Goal: Book appointment/travel/reservation

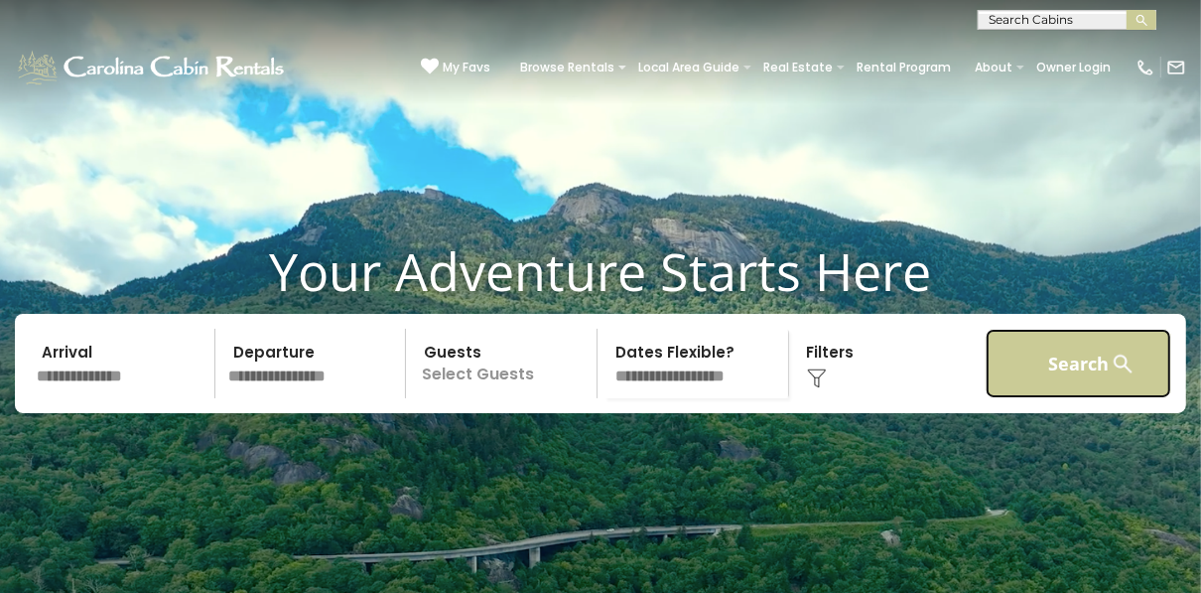
click at [1066, 398] on button "Search" at bounding box center [1079, 363] width 186 height 69
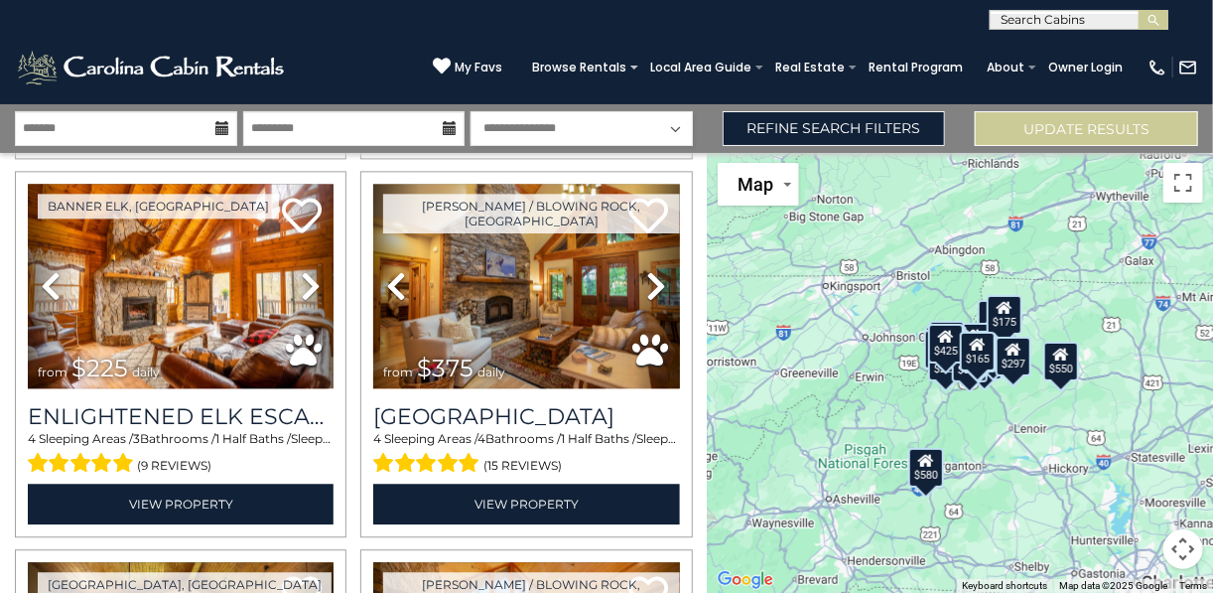
scroll to position [5360, 0]
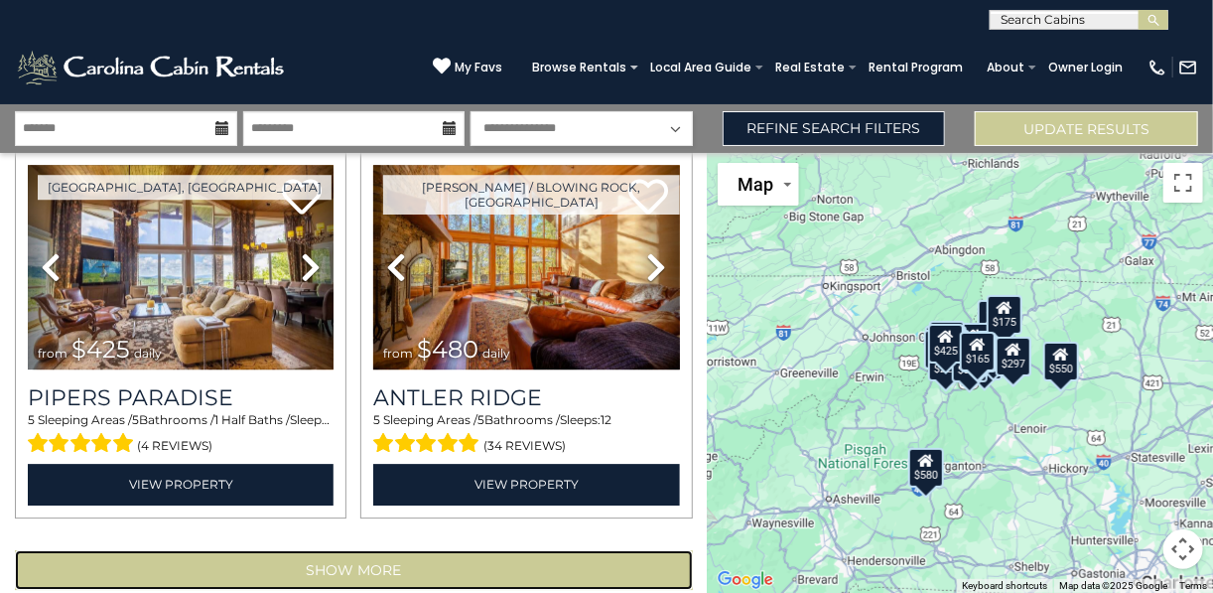
click at [439, 550] on button "Show More" at bounding box center [354, 570] width 678 height 40
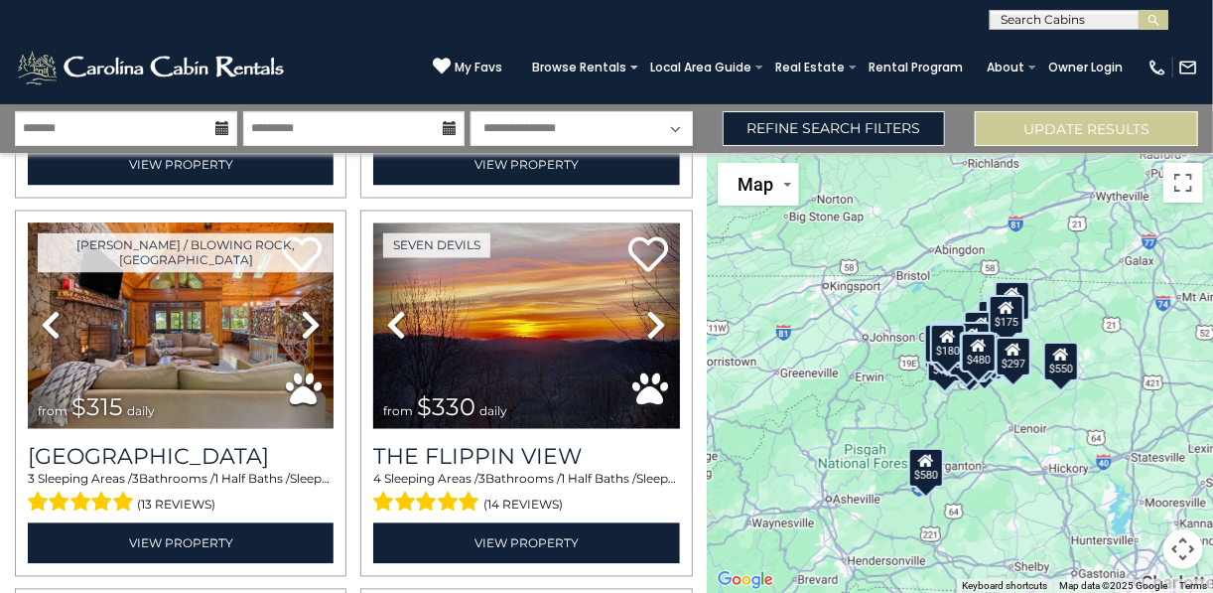
scroll to position [10986, 0]
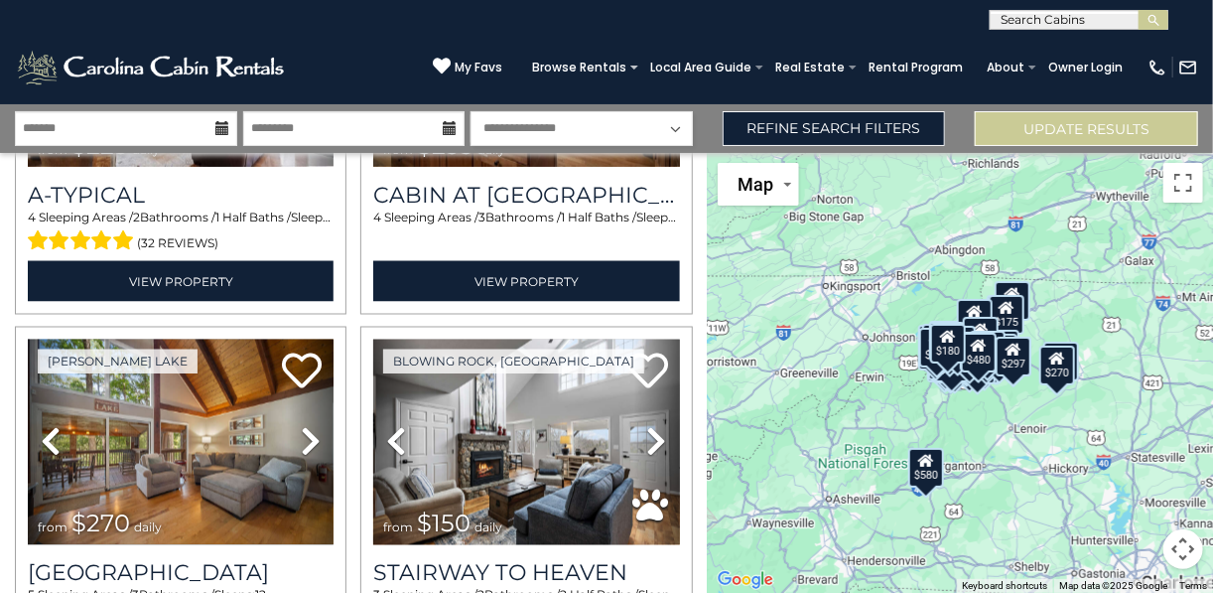
scroll to position [16613, 0]
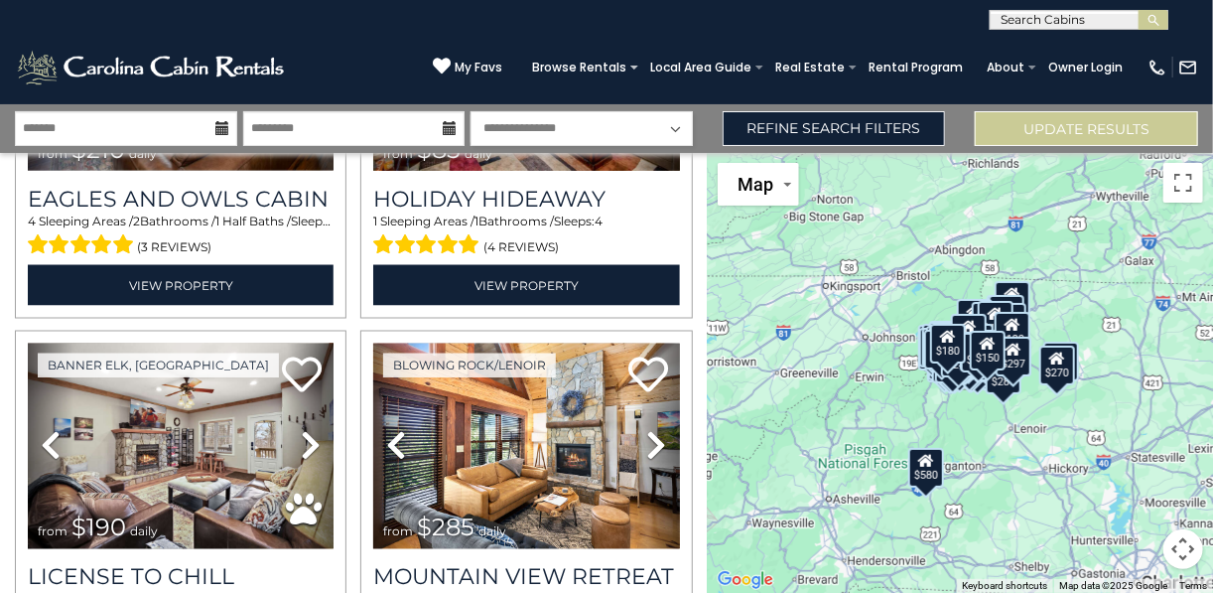
scroll to position [22238, 0]
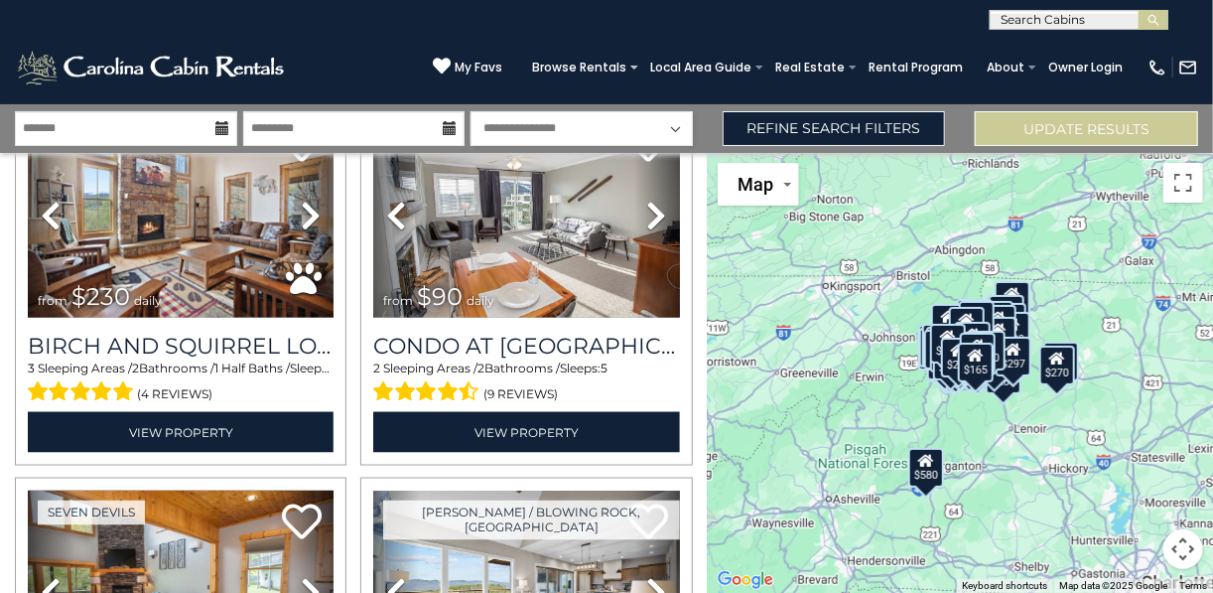
scroll to position [33490, 0]
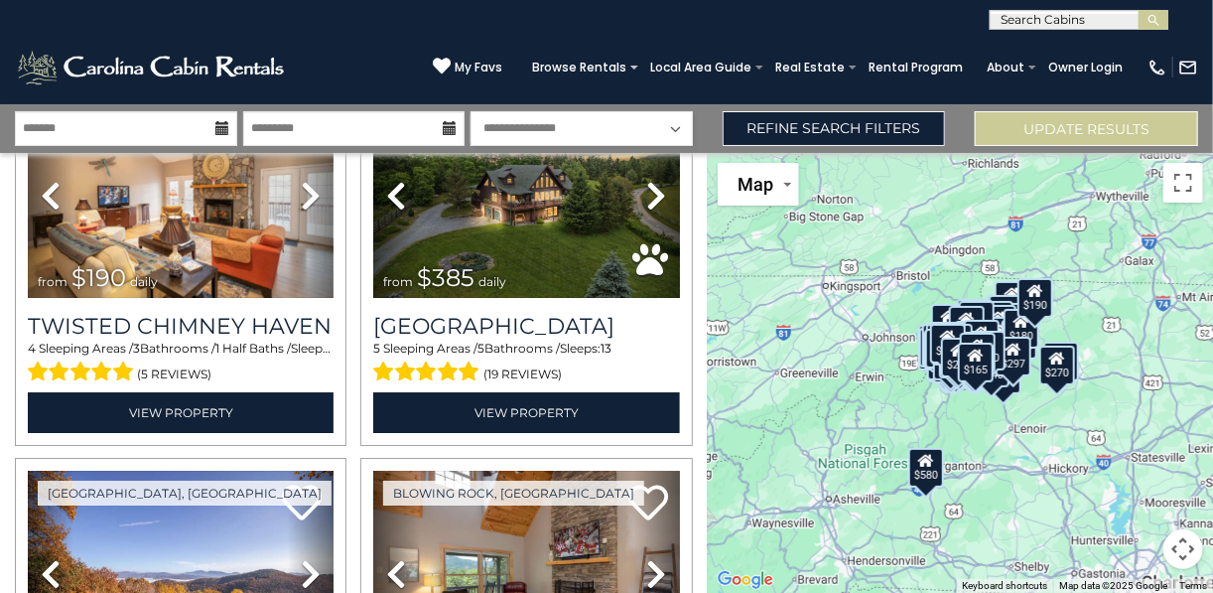
scroll to position [39117, 0]
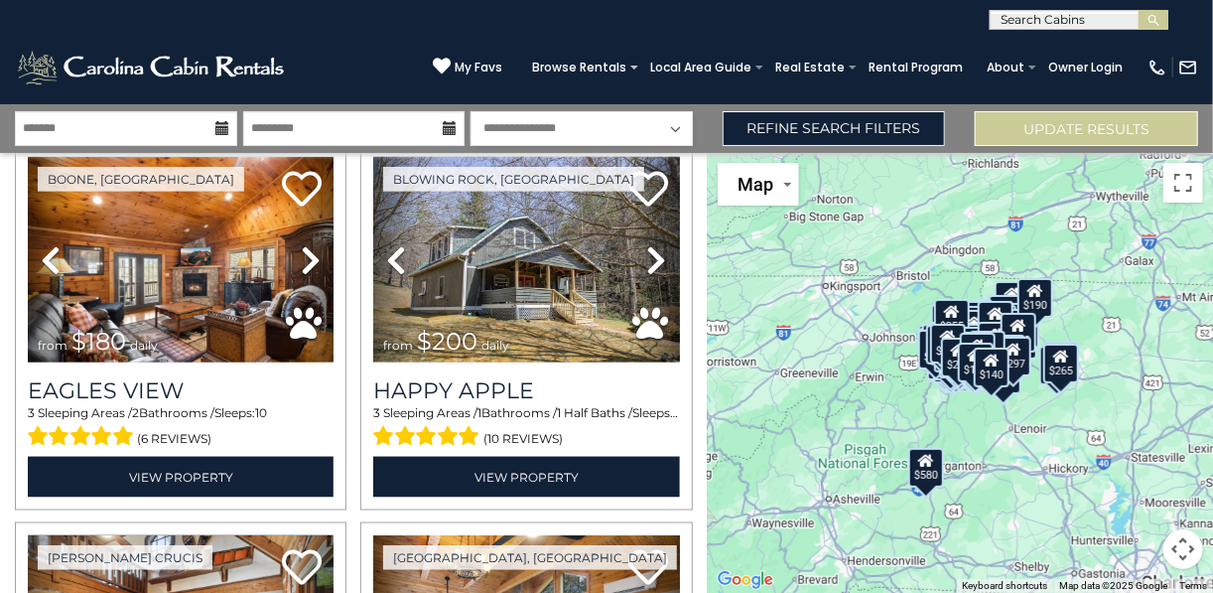
scroll to position [44743, 0]
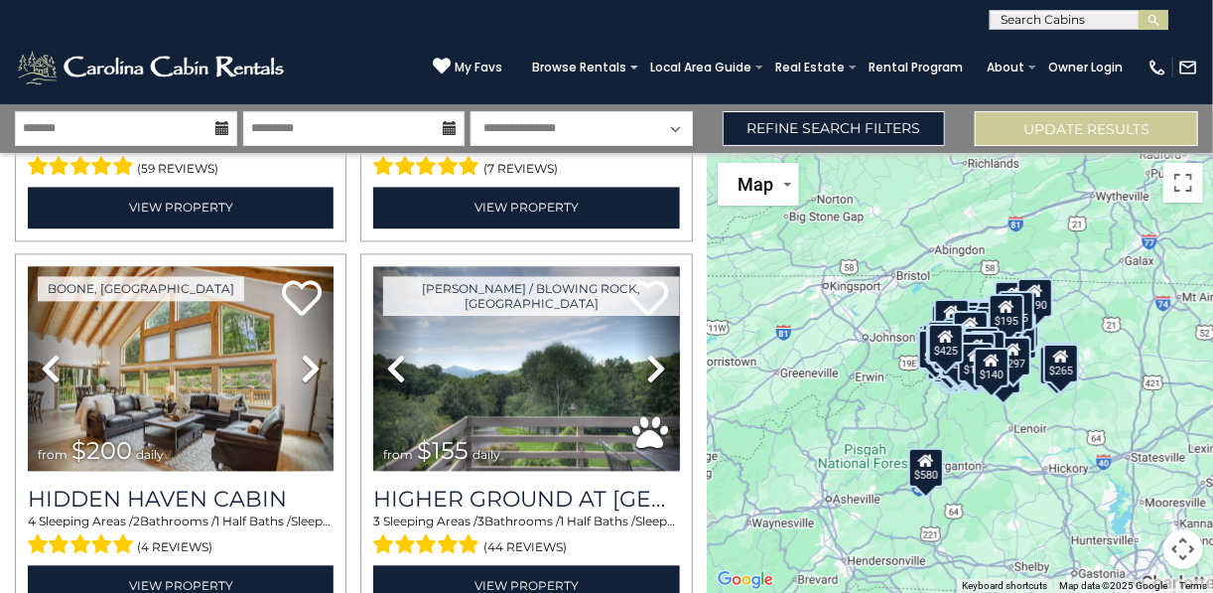
scroll to position [50368, 0]
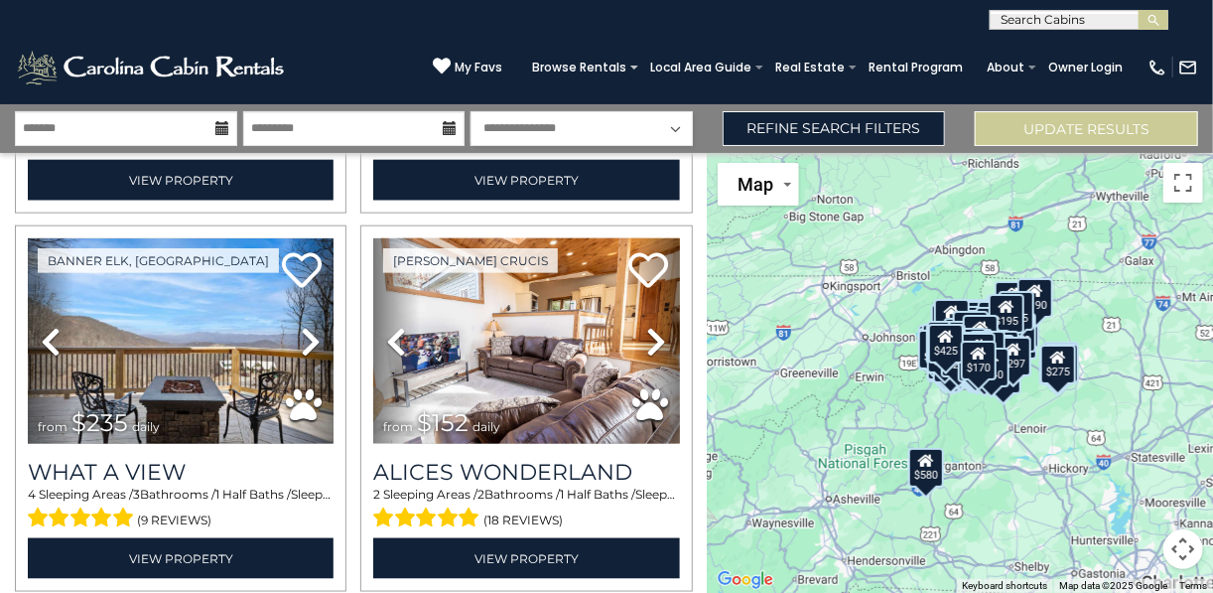
scroll to position [55994, 0]
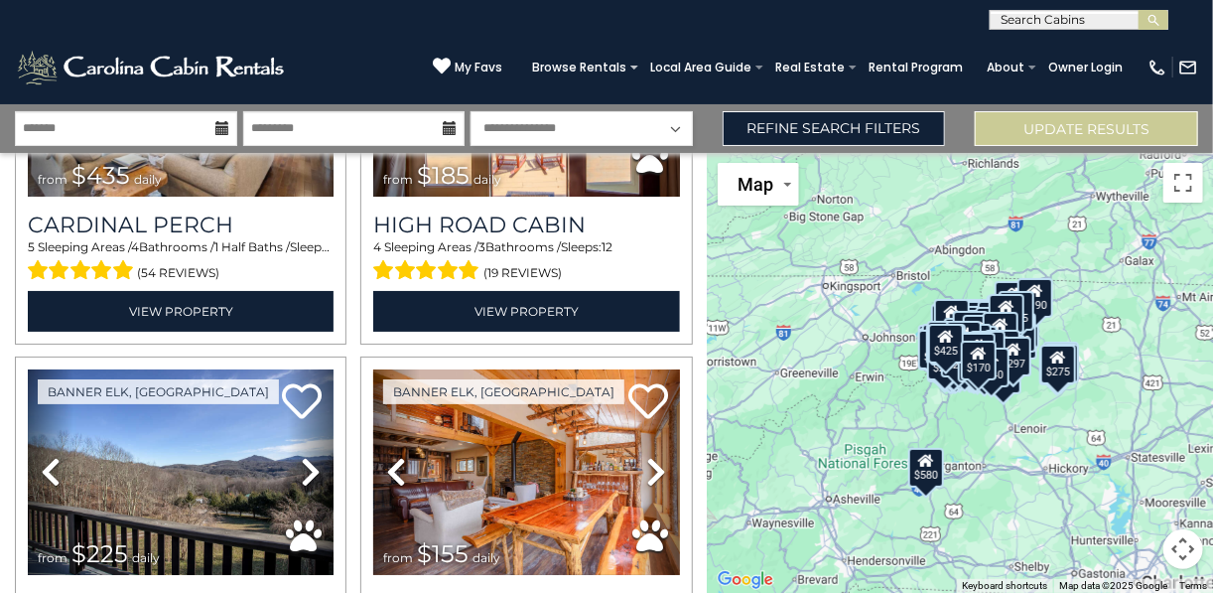
scroll to position [61621, 0]
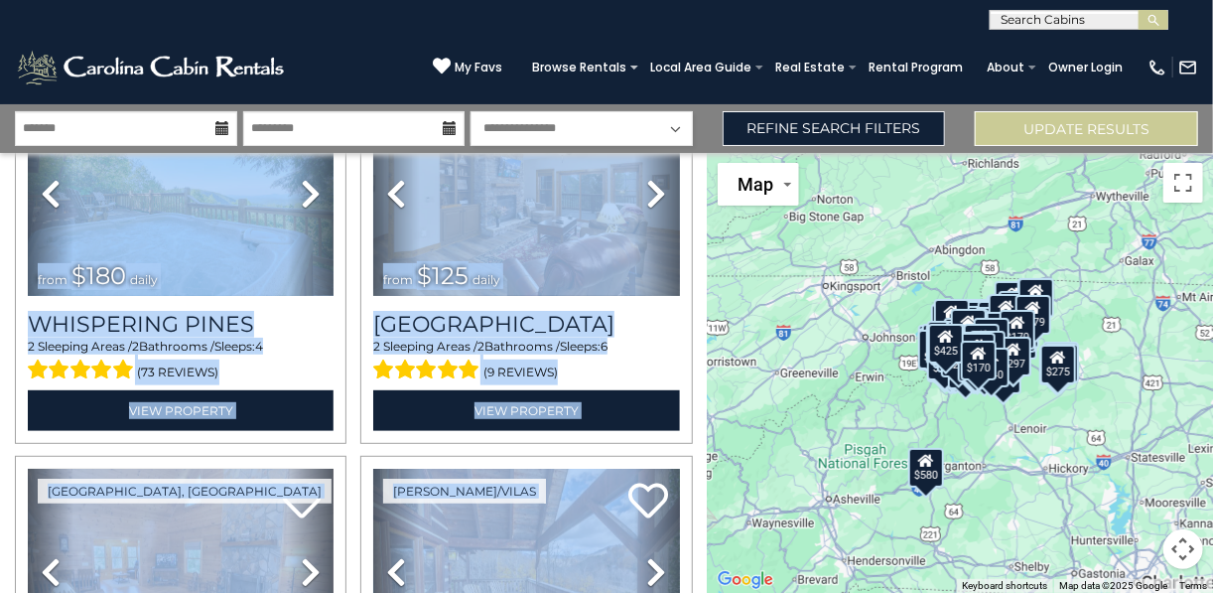
scroll to position [67246, 0]
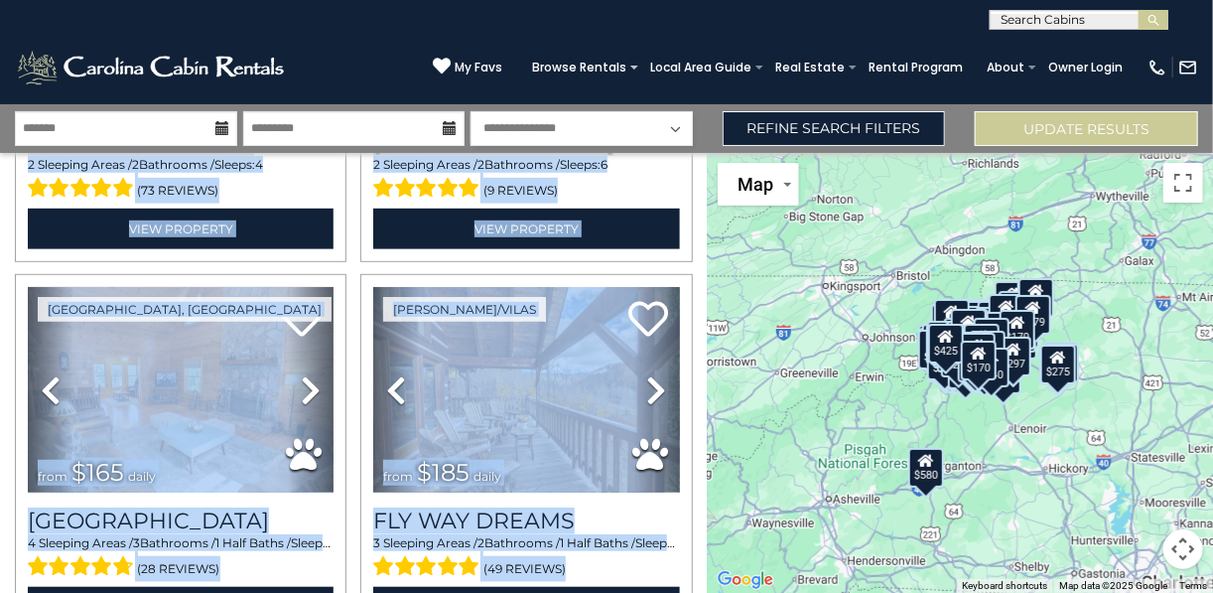
click at [704, 583] on div "**********" at bounding box center [354, 373] width 708 height 440
drag, startPoint x: 693, startPoint y: 580, endPoint x: 610, endPoint y: 533, distance: 94.7
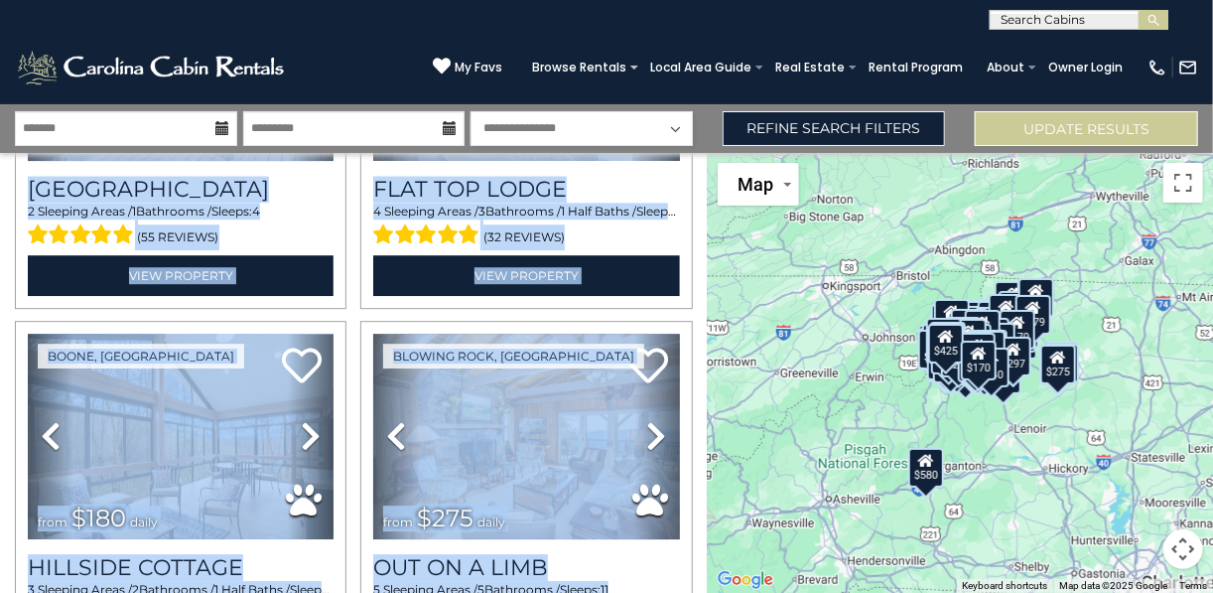
scroll to position [72872, 0]
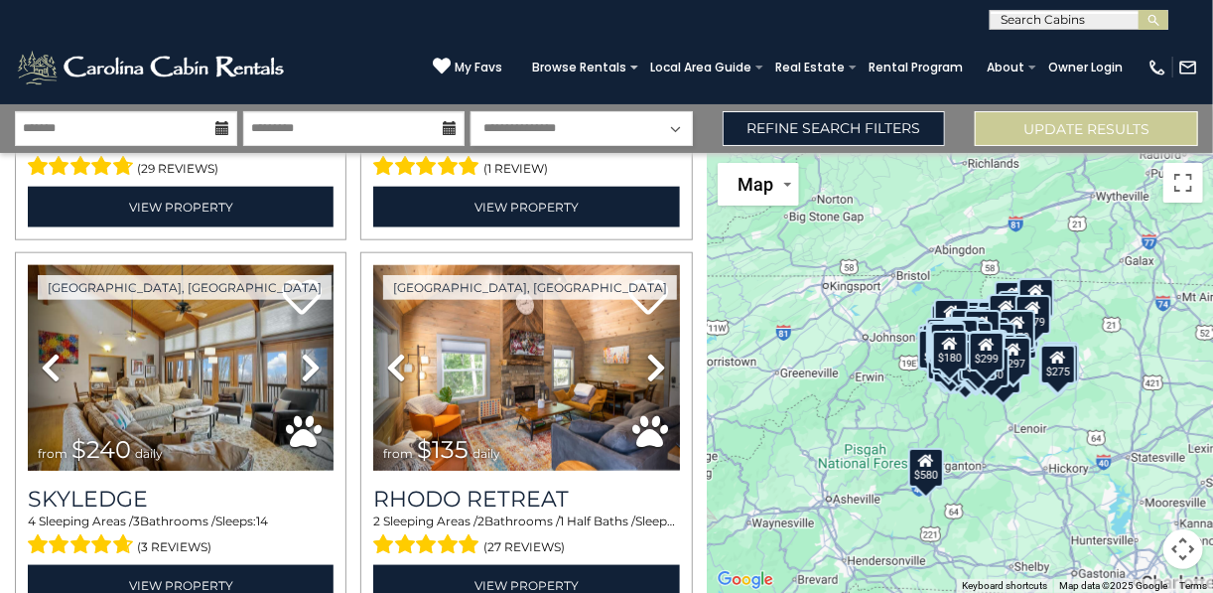
scroll to position [76720, 0]
